Goal: Information Seeking & Learning: Learn about a topic

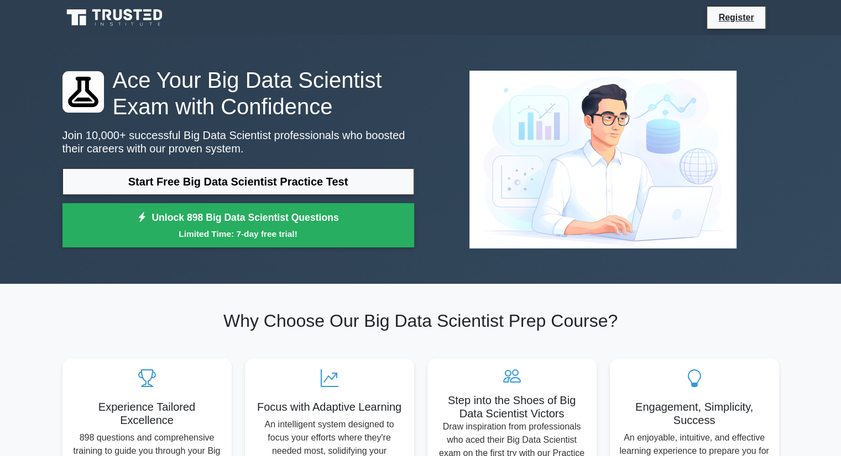
scroll to position [7, 0]
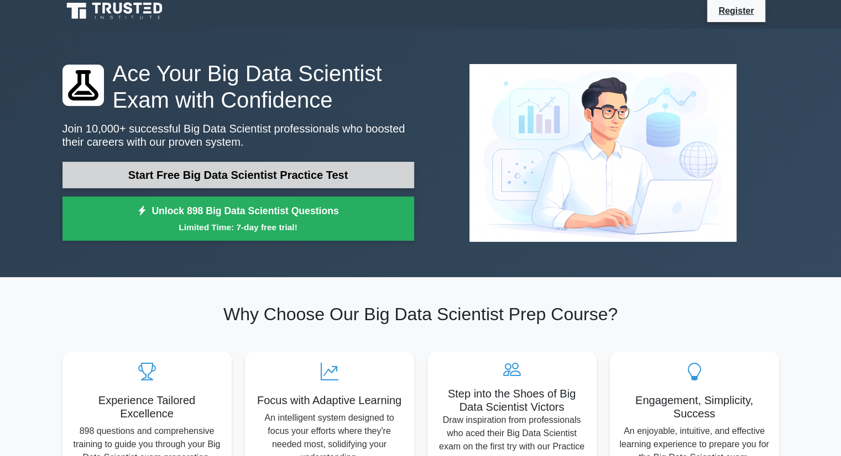
click at [253, 168] on link "Start Free Big Data Scientist Practice Test" at bounding box center [237, 175] width 351 height 27
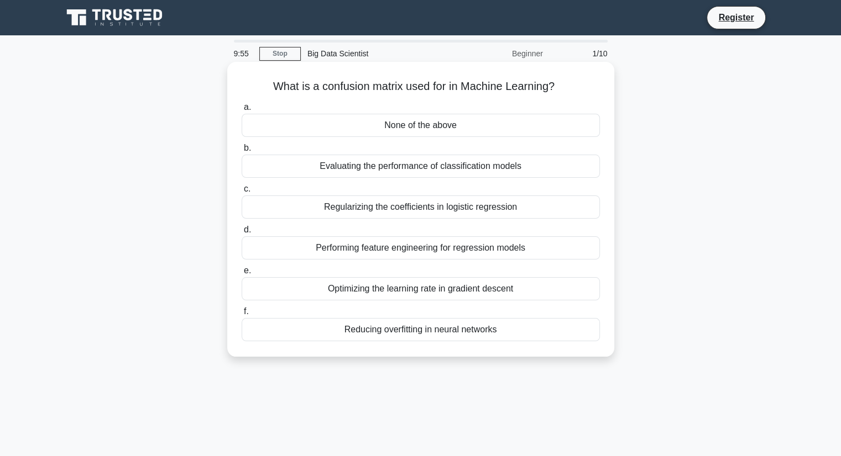
click at [348, 172] on div "Evaluating the performance of classification models" at bounding box center [421, 166] width 358 height 23
click at [242, 152] on input "b. Evaluating the performance of classification models" at bounding box center [242, 148] width 0 height 7
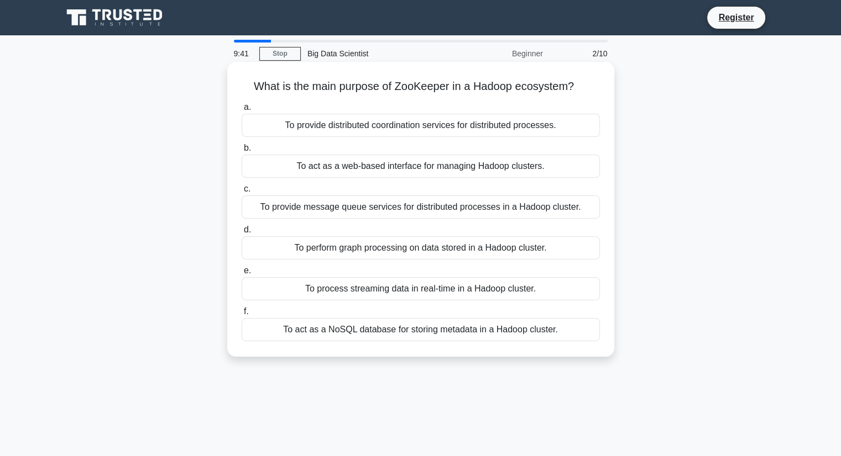
click at [374, 290] on div "To process streaming data in real-time in a Hadoop cluster." at bounding box center [421, 288] width 358 height 23
click at [242, 275] on input "e. To process streaming data in real-time in a Hadoop cluster." at bounding box center [242, 270] width 0 height 7
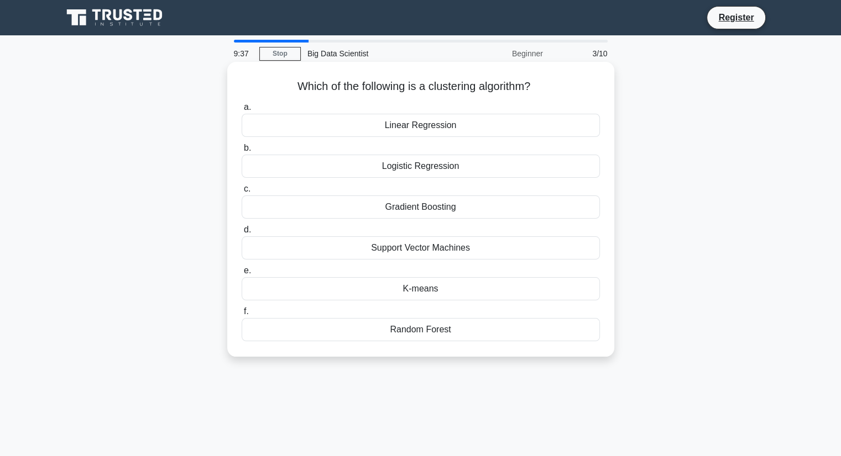
click at [408, 288] on div "K-means" at bounding box center [421, 288] width 358 height 23
click at [242, 275] on input "e. K-means" at bounding box center [242, 270] width 0 height 7
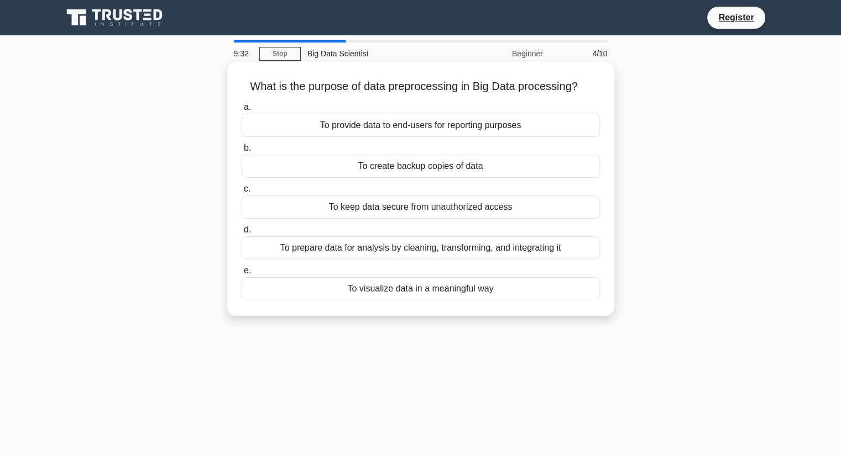
click at [410, 204] on div "To keep data secure from unauthorized access" at bounding box center [421, 207] width 358 height 23
click at [242, 193] on input "c. To keep data secure from unauthorized access" at bounding box center [242, 189] width 0 height 7
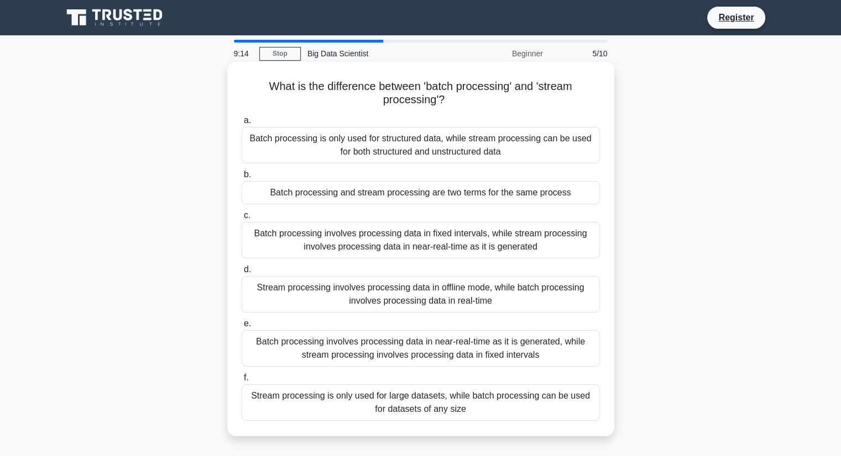
click at [468, 393] on div "Stream processing is only used for large datasets, while batch processing can b…" at bounding box center [421, 403] width 358 height 36
click at [242, 382] on input "f. Stream processing is only used for large datasets, while batch processing ca…" at bounding box center [242, 378] width 0 height 7
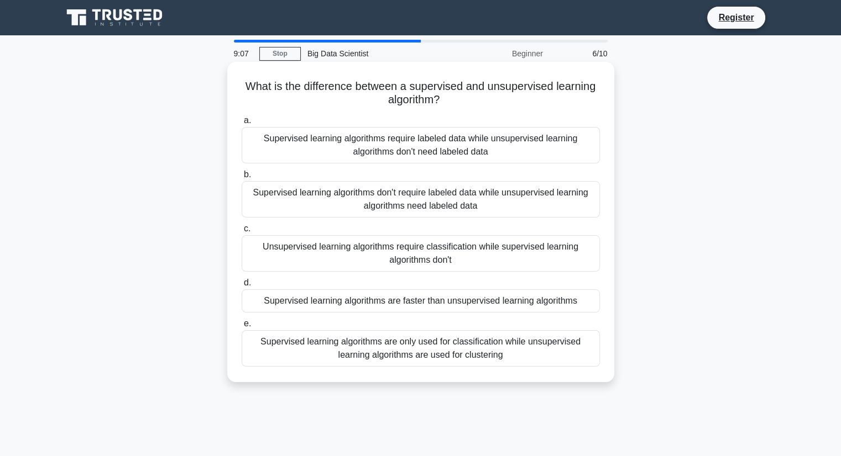
click at [480, 151] on div "Supervised learning algorithms require labeled data while unsupervised learning…" at bounding box center [421, 145] width 358 height 36
click at [242, 124] on input "a. Supervised learning algorithms require labeled data while unsupervised learn…" at bounding box center [242, 120] width 0 height 7
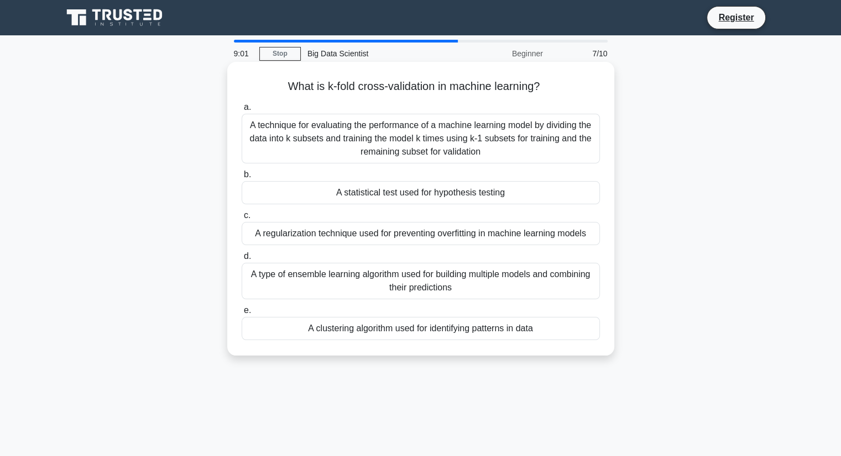
click at [458, 146] on div "A technique for evaluating the performance of a machine learning model by divid…" at bounding box center [421, 139] width 358 height 50
click at [242, 111] on input "a. A technique for evaluating the performance of a machine learning model by di…" at bounding box center [242, 107] width 0 height 7
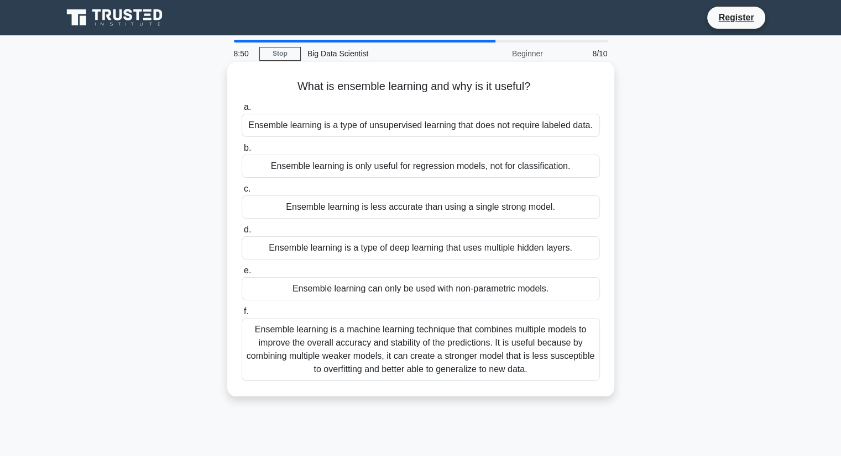
click at [384, 356] on div "Ensemble learning is a machine learning technique that combines multiple models…" at bounding box center [421, 349] width 358 height 63
click at [242, 316] on input "f. Ensemble learning is a machine learning technique that combines multiple mod…" at bounding box center [242, 311] width 0 height 7
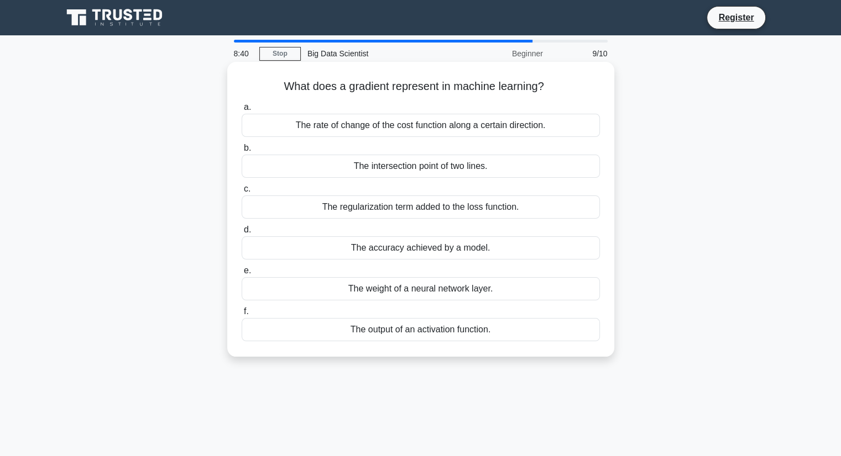
click at [380, 127] on div "The rate of change of the cost function along a certain direction." at bounding box center [421, 125] width 358 height 23
click at [242, 111] on input "a. The rate of change of the cost function along a certain direction." at bounding box center [242, 107] width 0 height 7
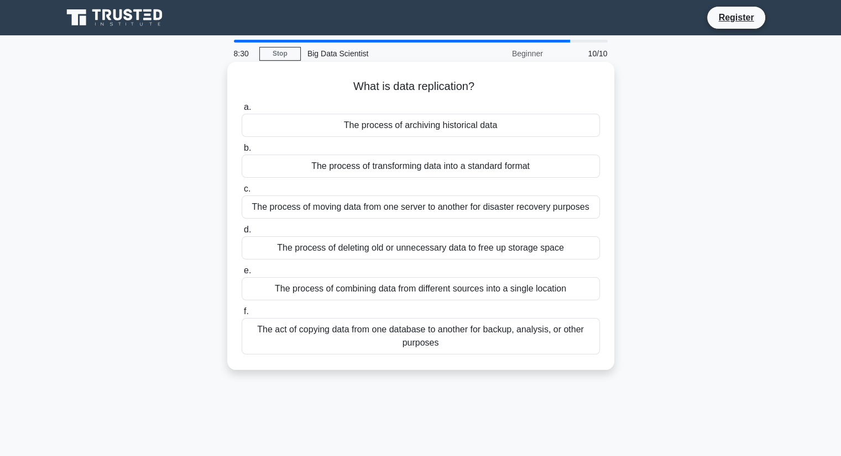
click at [443, 345] on div "The act of copying data from one database to another for backup, analysis, or o…" at bounding box center [421, 336] width 358 height 36
click at [242, 316] on input "f. The act of copying data from one database to another for backup, analysis, o…" at bounding box center [242, 311] width 0 height 7
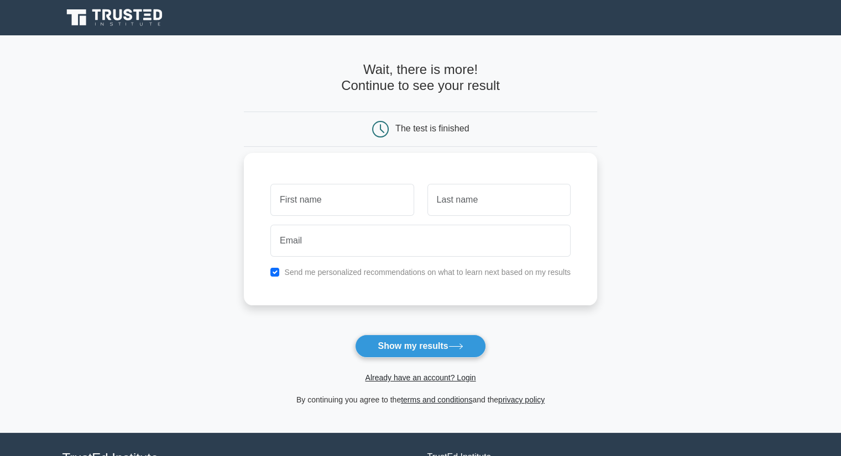
click at [365, 203] on input "text" at bounding box center [341, 200] width 143 height 32
type input "Maheswarreddy"
click at [416, 343] on button "Show my results" at bounding box center [420, 346] width 130 height 23
click at [475, 198] on input "text" at bounding box center [498, 200] width 143 height 32
type input "Palugulla"
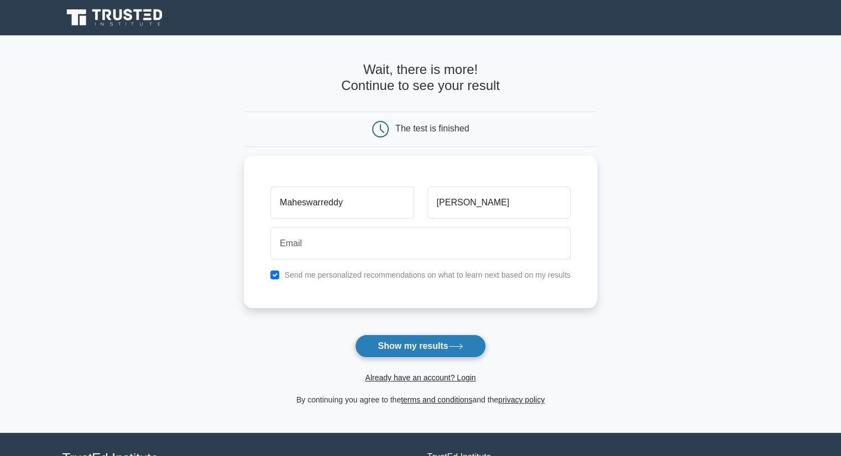
click at [428, 343] on button "Show my results" at bounding box center [420, 346] width 130 height 23
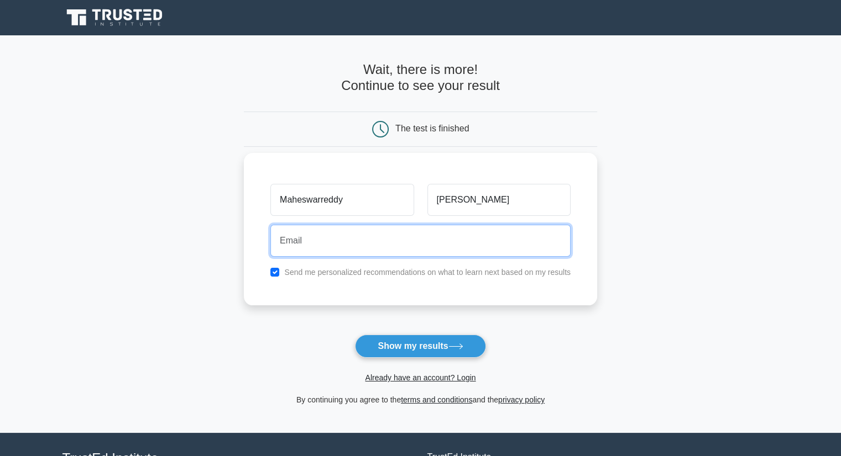
click at [382, 247] on input "email" at bounding box center [420, 241] width 300 height 32
type input "palugullavenkatamaheswarreddy@gmail.com"
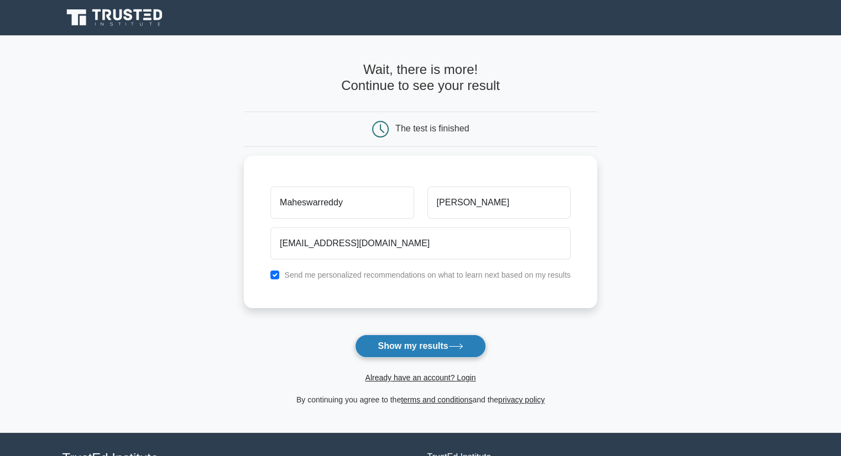
click at [400, 338] on button "Show my results" at bounding box center [420, 346] width 130 height 23
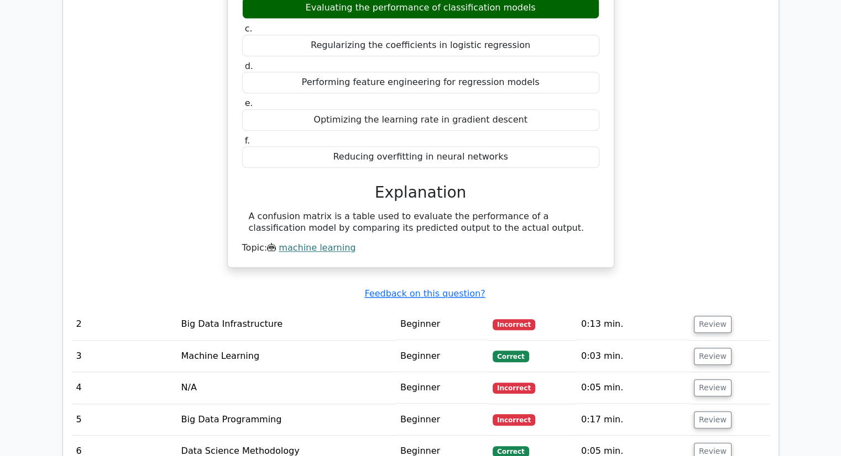
scroll to position [1157, 0]
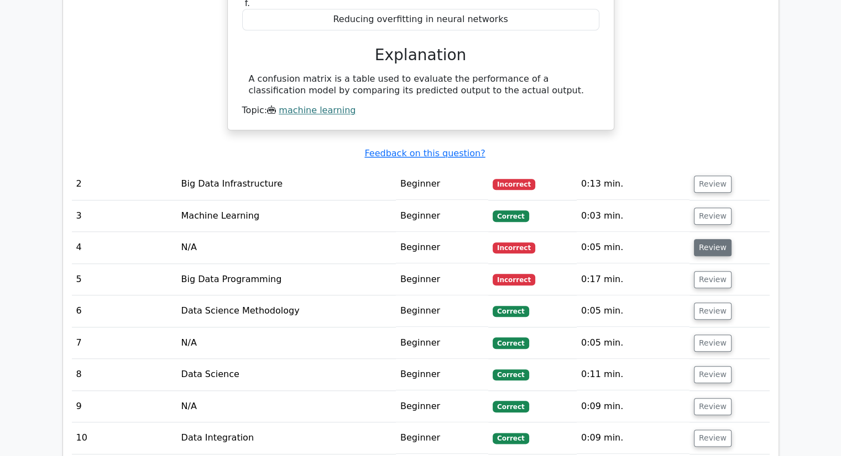
click at [701, 241] on button "Review" at bounding box center [713, 247] width 38 height 17
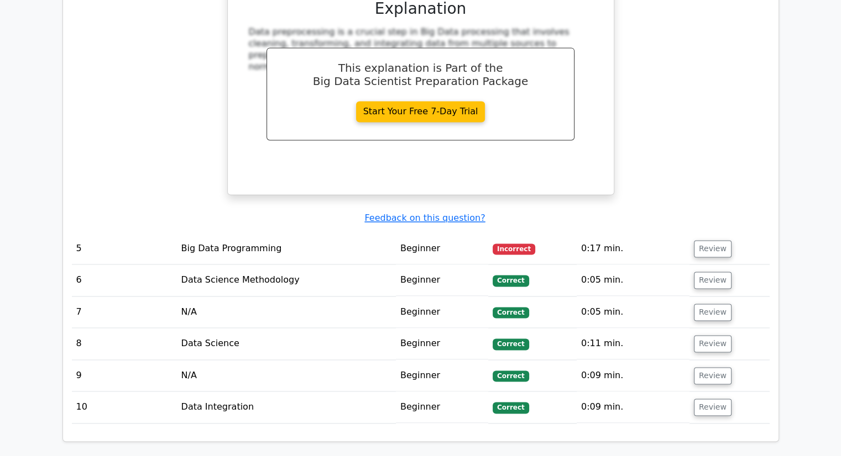
scroll to position [1694, 0]
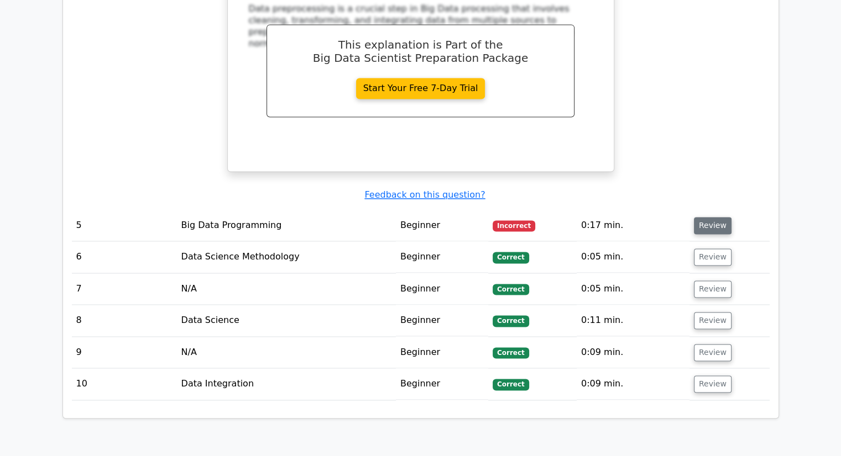
click at [700, 217] on button "Review" at bounding box center [713, 225] width 38 height 17
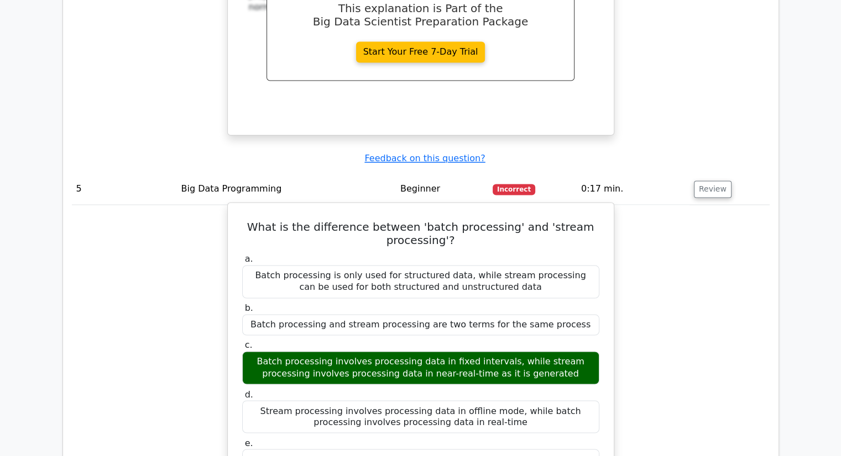
scroll to position [1731, 0]
